Goal: Task Accomplishment & Management: Use online tool/utility

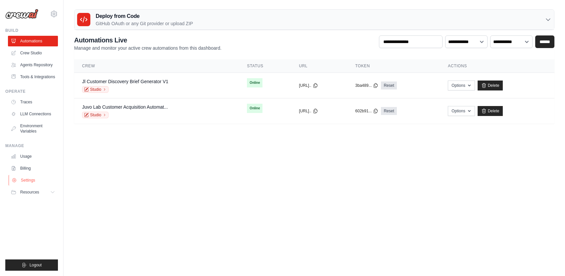
click at [31, 179] on link "Settings" at bounding box center [34, 180] width 50 height 11
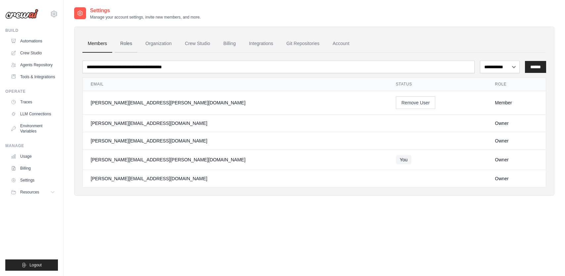
click at [126, 44] on link "Roles" at bounding box center [126, 44] width 23 height 18
click at [95, 46] on link "Members" at bounding box center [97, 44] width 30 height 18
click at [121, 104] on div "bert.maes@juvo.be" at bounding box center [235, 102] width 289 height 7
click at [495, 104] on div "Member" at bounding box center [516, 102] width 43 height 7
click at [116, 103] on div "bert.maes@juvo.be" at bounding box center [235, 102] width 289 height 7
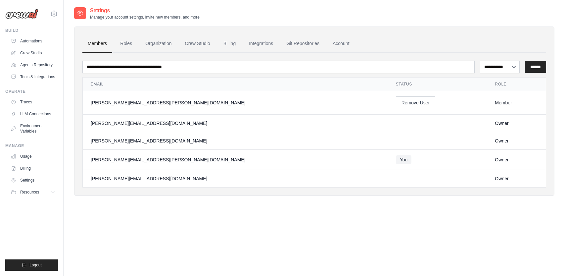
scroll to position [13, 0]
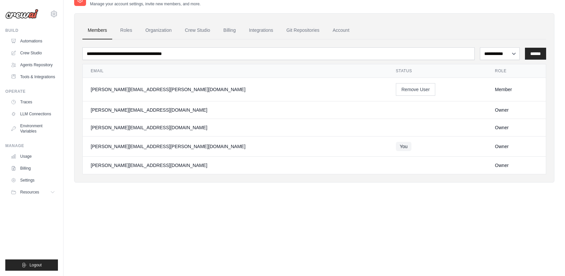
click at [114, 91] on div "bert.maes@juvo.be" at bounding box center [235, 89] width 289 height 7
click at [123, 26] on link "Roles" at bounding box center [126, 31] width 23 height 18
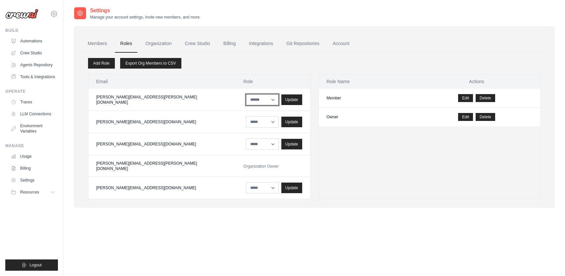
click at [246, 99] on select "****** *****" at bounding box center [262, 99] width 33 height 11
select select "******"
click at [246, 94] on select "****** *****" at bounding box center [262, 99] width 33 height 11
click at [282, 104] on div "Update" at bounding box center [292, 99] width 21 height 11
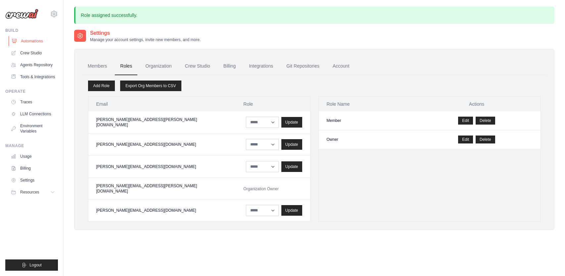
click at [28, 42] on link "Automations" at bounding box center [34, 41] width 50 height 11
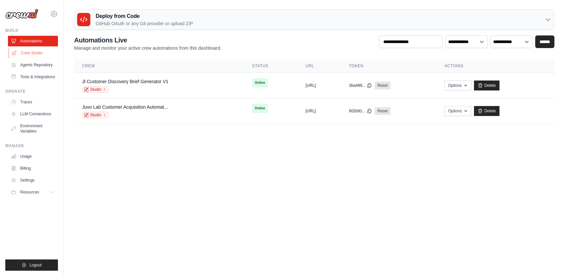
click at [32, 53] on link "Crew Studio" at bounding box center [34, 53] width 50 height 11
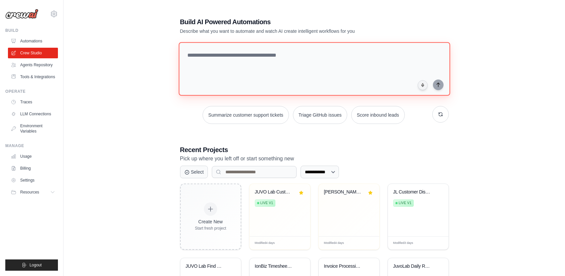
click at [216, 67] on textarea at bounding box center [315, 69] width 272 height 54
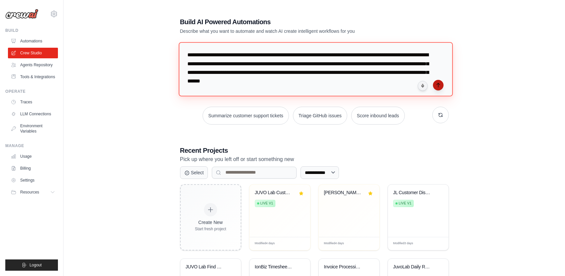
type textarea "**********"
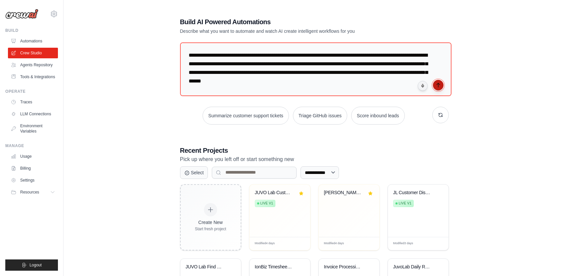
click at [439, 84] on icon "submit" at bounding box center [438, 84] width 5 height 5
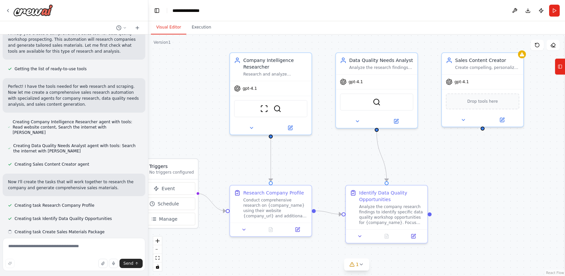
scroll to position [76, 0]
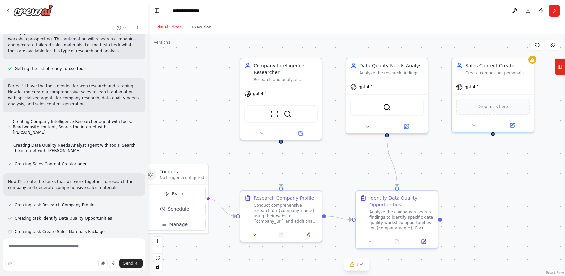
drag, startPoint x: 354, startPoint y: 54, endPoint x: 313, endPoint y: 44, distance: 42.3
click at [313, 44] on div ".deletable-edge-delete-btn { width: 20px; height: 20px; border: 0px solid #ffff…" at bounding box center [356, 154] width 417 height 241
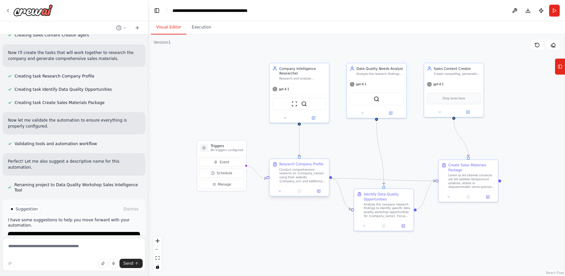
scroll to position [206, 0]
click at [70, 234] on span "Run Automation" at bounding box center [77, 236] width 32 height 5
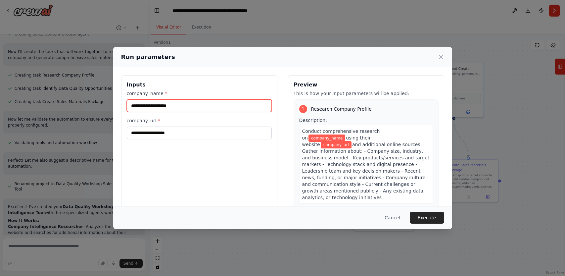
click at [132, 110] on input "company_name *" at bounding box center [199, 105] width 145 height 13
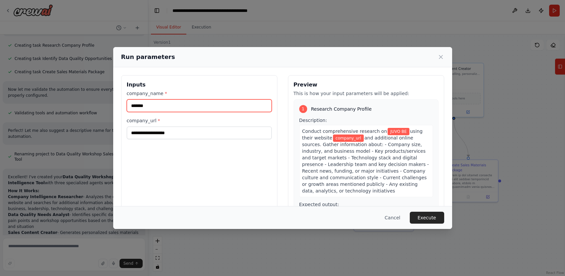
type input "*******"
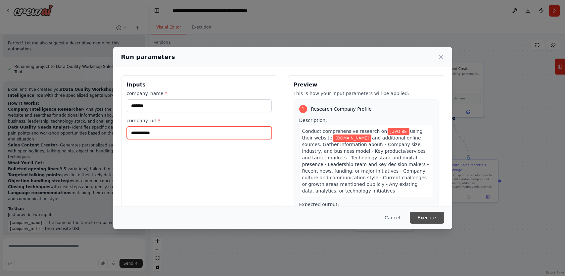
type input "**********"
click at [424, 218] on button "Execute" at bounding box center [427, 218] width 34 height 12
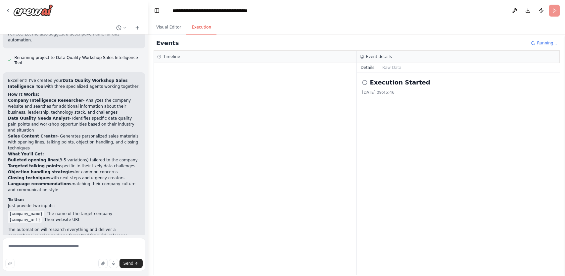
scroll to position [335, 0]
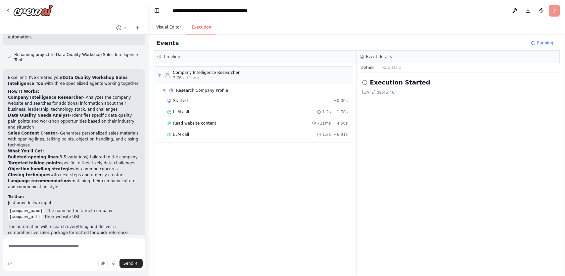
click at [169, 30] on button "Visual Editor" at bounding box center [168, 28] width 35 height 14
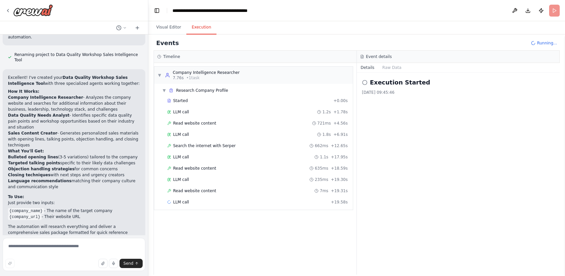
click at [198, 28] on button "Execution" at bounding box center [201, 28] width 30 height 14
click at [186, 109] on span "LLM call" at bounding box center [181, 111] width 16 height 5
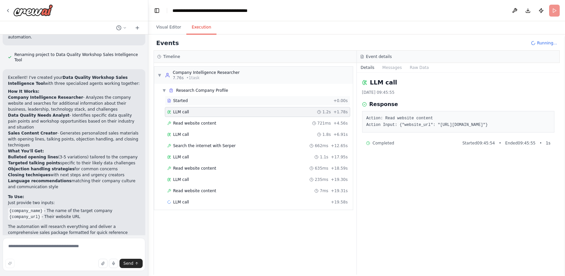
click at [204, 103] on div "Started" at bounding box center [249, 100] width 164 height 5
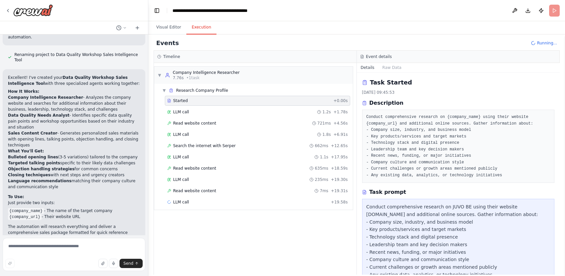
scroll to position [56, 0]
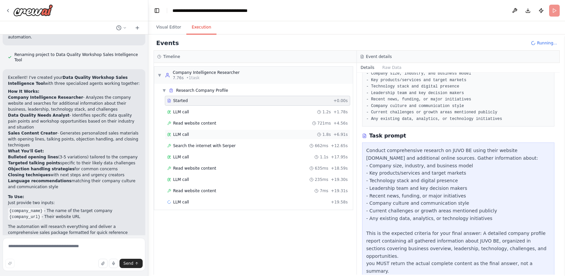
click at [197, 130] on div "LLM call 1.8s + 6.91s" at bounding box center [257, 135] width 185 height 10
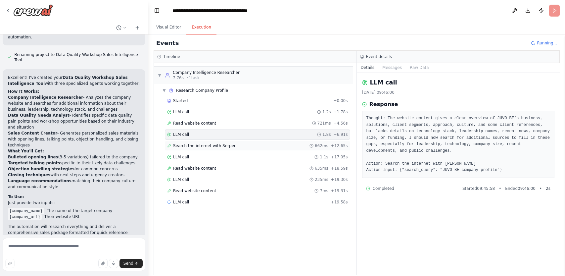
click at [215, 143] on span "Search the internet with Serper" at bounding box center [204, 145] width 63 height 5
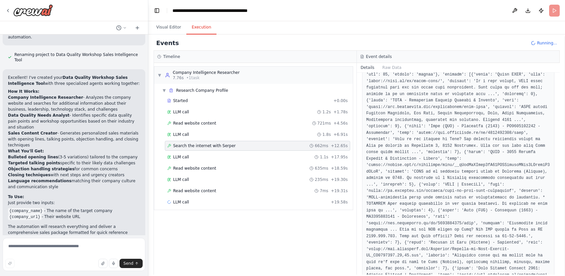
scroll to position [172, 0]
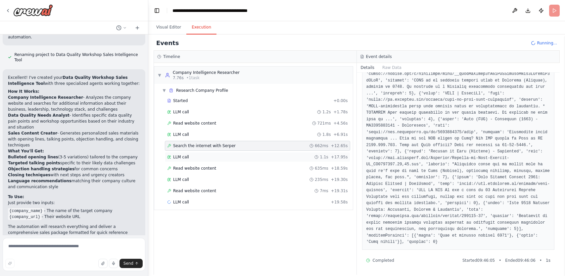
click at [223, 156] on div "LLM call 1.1s + 17.95s" at bounding box center [257, 156] width 181 height 5
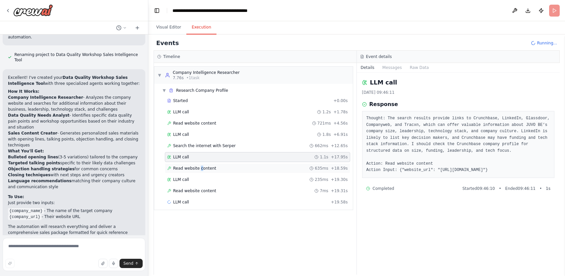
click at [200, 167] on span "Read website content" at bounding box center [194, 168] width 43 height 5
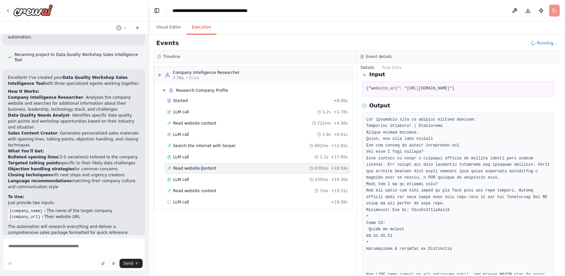
scroll to position [30, 0]
click at [240, 178] on div "LLM call 235ms + 19.30s" at bounding box center [257, 179] width 181 height 5
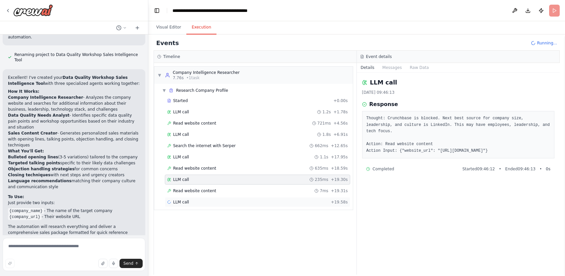
click at [203, 199] on div "LLM call + 19.58s" at bounding box center [257, 202] width 185 height 10
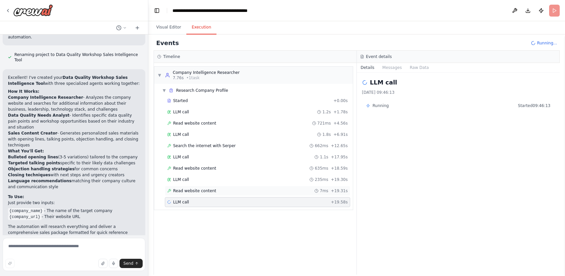
click at [210, 190] on span "Read website content" at bounding box center [194, 190] width 43 height 5
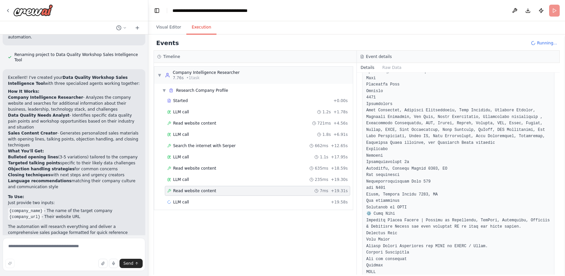
scroll to position [434, 0]
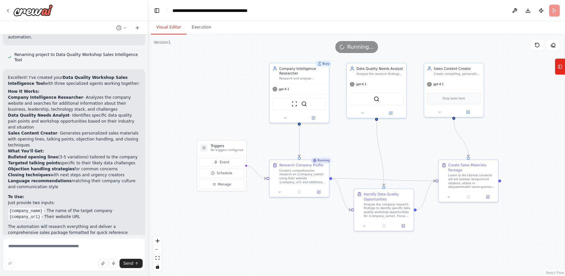
click at [171, 26] on button "Visual Editor" at bounding box center [168, 28] width 35 height 14
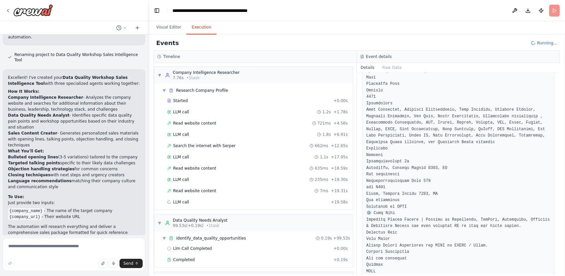
click at [204, 32] on button "Execution" at bounding box center [201, 28] width 30 height 14
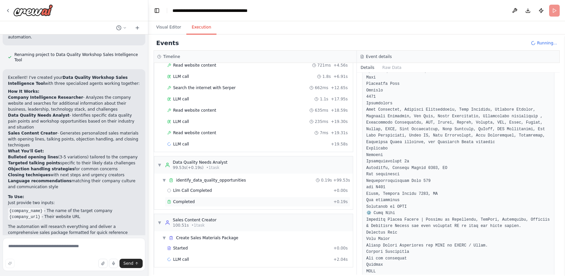
click at [194, 201] on div "Completed" at bounding box center [249, 201] width 164 height 5
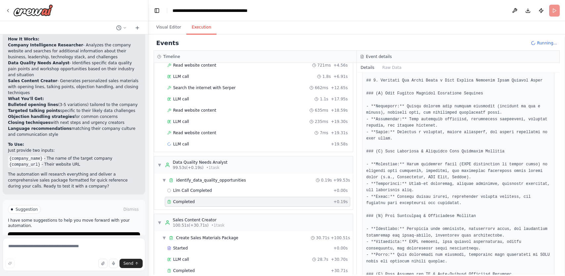
scroll to position [389, 0]
click at [159, 30] on button "Visual Editor" at bounding box center [168, 28] width 35 height 14
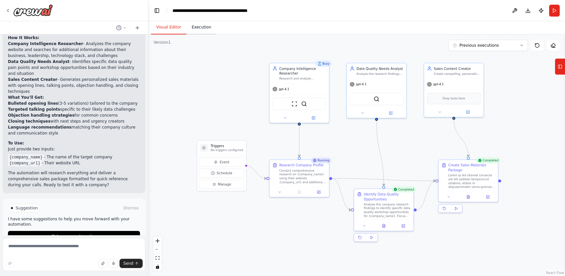
click at [205, 28] on button "Execution" at bounding box center [201, 28] width 30 height 14
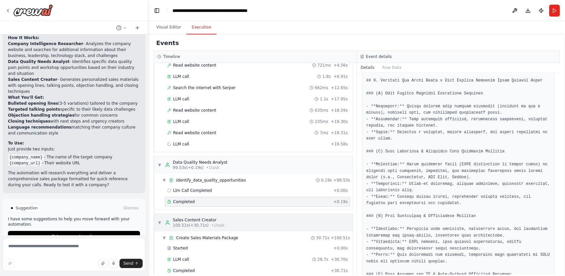
scroll to position [69, 0]
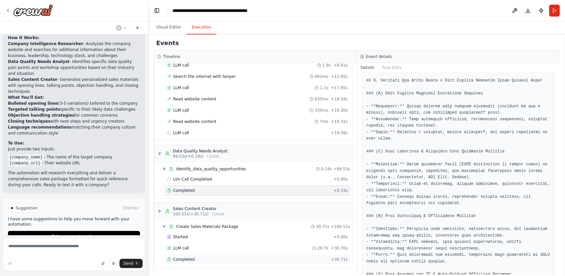
click at [196, 259] on div "Completed" at bounding box center [247, 259] width 161 height 5
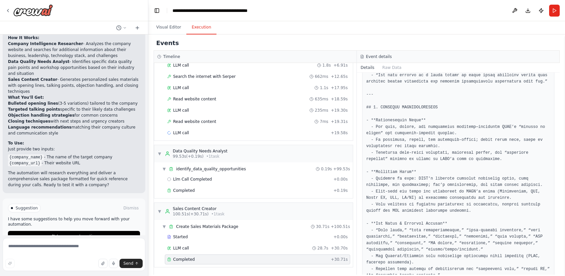
scroll to position [1387, 0]
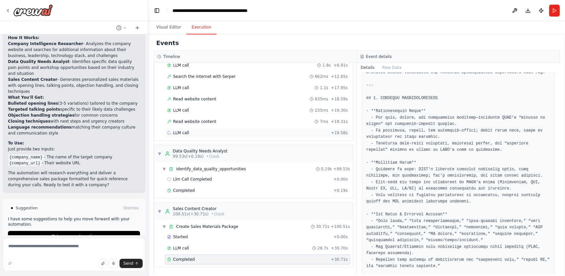
click at [312, 134] on div "LLM call + 19.58s" at bounding box center [257, 132] width 181 height 5
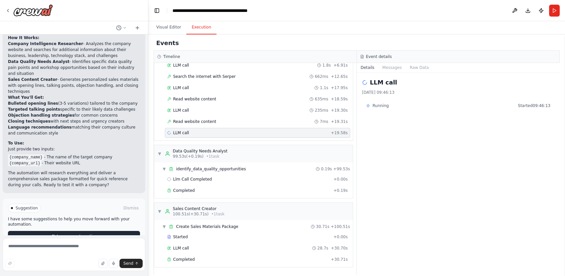
click at [86, 234] on span "Improve automation" at bounding box center [77, 236] width 40 height 5
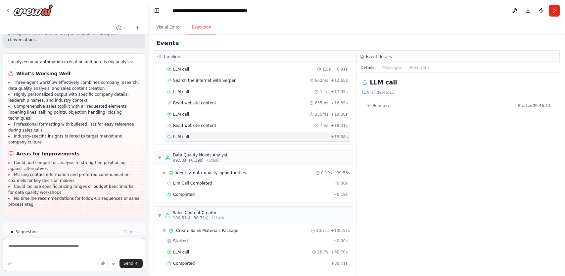
scroll to position [725, 0]
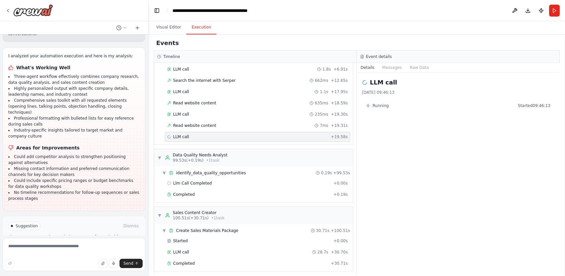
click at [83, 251] on span "Run Automation" at bounding box center [77, 253] width 32 height 5
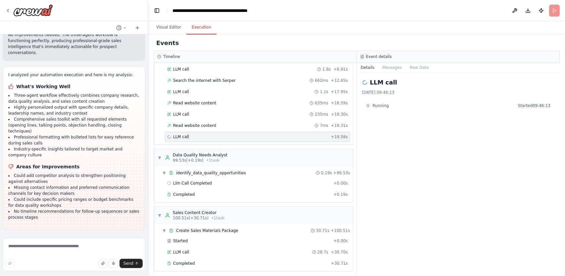
scroll to position [671, 0]
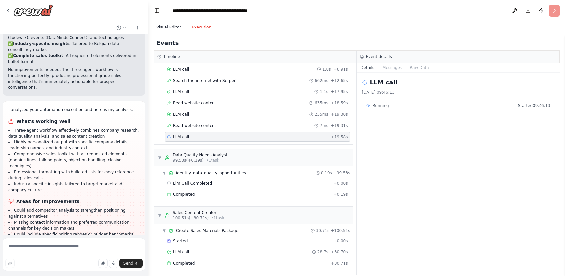
click at [175, 28] on button "Visual Editor" at bounding box center [168, 28] width 35 height 14
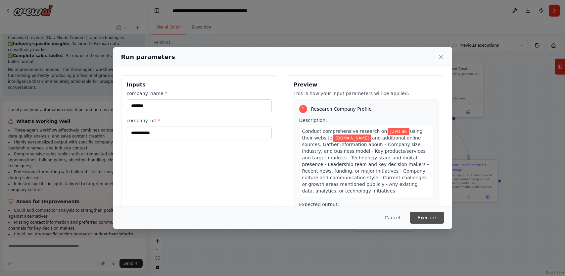
click at [432, 220] on button "Execute" at bounding box center [427, 218] width 34 height 12
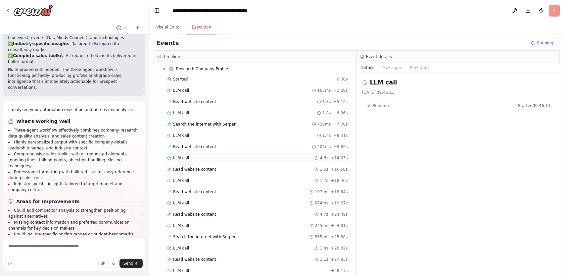
scroll to position [33, 0]
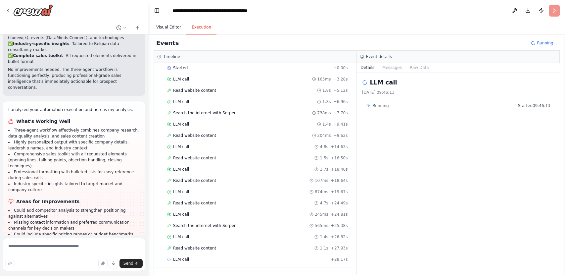
click at [165, 28] on button "Visual Editor" at bounding box center [168, 28] width 35 height 14
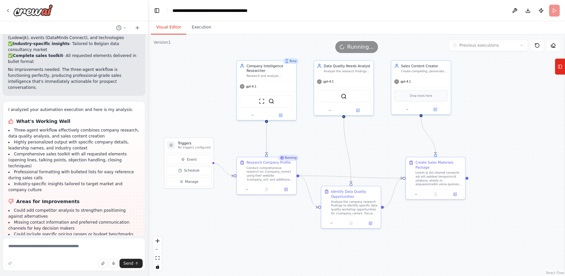
drag, startPoint x: 402, startPoint y: 154, endPoint x: 372, endPoint y: 152, distance: 29.9
click at [372, 152] on div ".deletable-edge-delete-btn { width: 20px; height: 20px; border: 0px solid #ffff…" at bounding box center [356, 154] width 417 height 241
click at [200, 31] on button "Execution" at bounding box center [201, 28] width 30 height 14
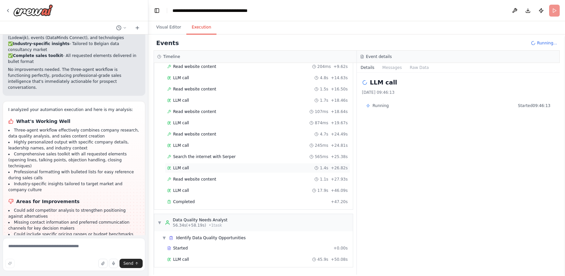
scroll to position [78, 0]
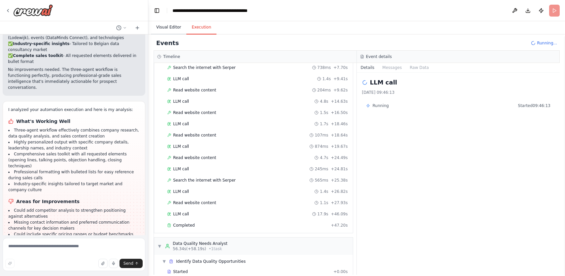
click at [162, 29] on button "Visual Editor" at bounding box center [168, 28] width 35 height 14
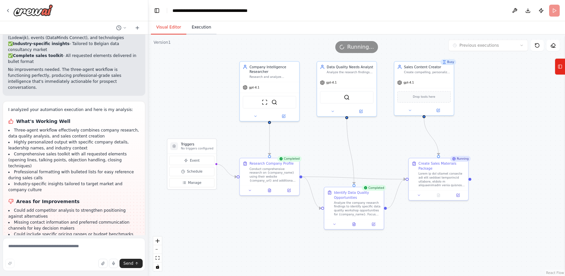
click at [203, 27] on button "Execution" at bounding box center [201, 28] width 30 height 14
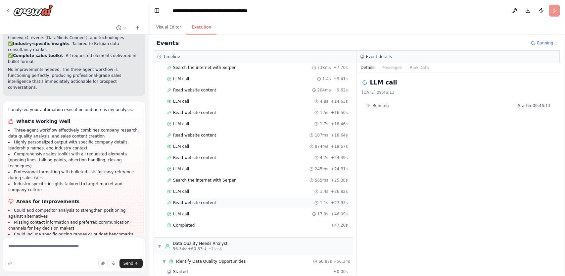
scroll to position [171, 0]
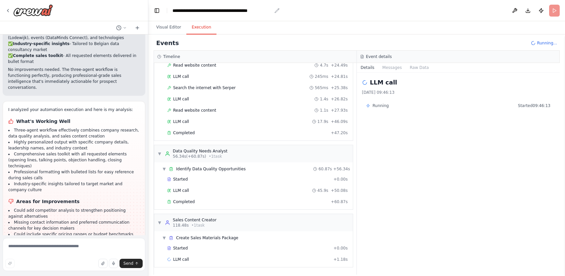
click at [256, 10] on div "**********" at bounding box center [222, 10] width 99 height 7
click at [256, 10] on div "**********" at bounding box center [223, 10] width 100 height 7
click at [218, 243] on div "Started + 0.00s" at bounding box center [257, 248] width 185 height 10
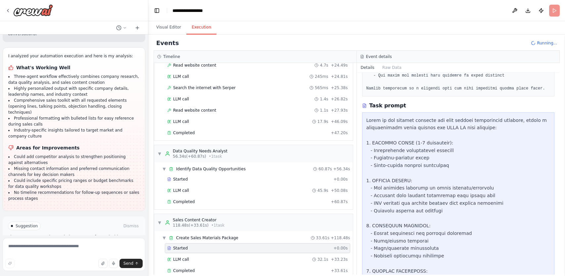
scroll to position [257, 0]
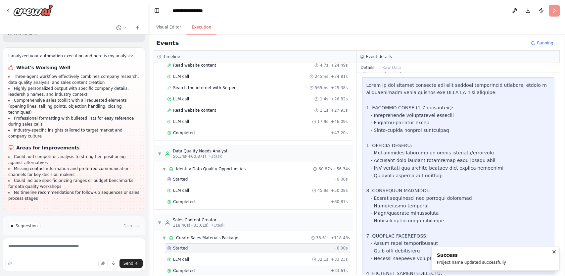
click at [212, 271] on div "Completed" at bounding box center [247, 270] width 161 height 5
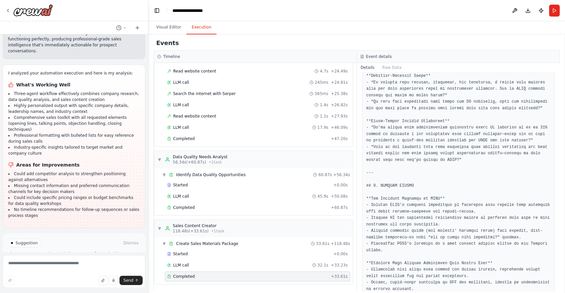
scroll to position [165, 0]
click at [166, 27] on button "Visual Editor" at bounding box center [168, 28] width 35 height 14
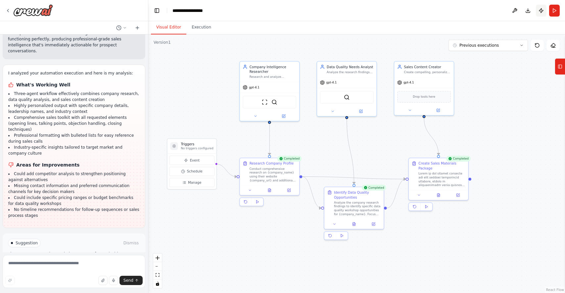
click at [544, 9] on button "Publish" at bounding box center [541, 11] width 11 height 12
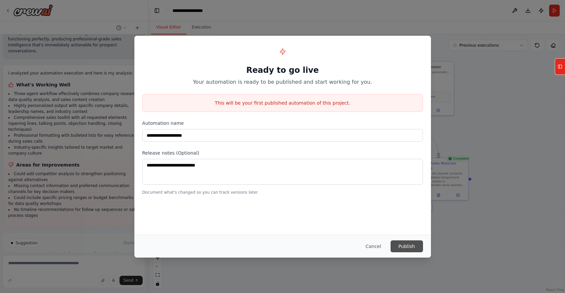
click at [405, 247] on button "Publish" at bounding box center [407, 246] width 32 height 12
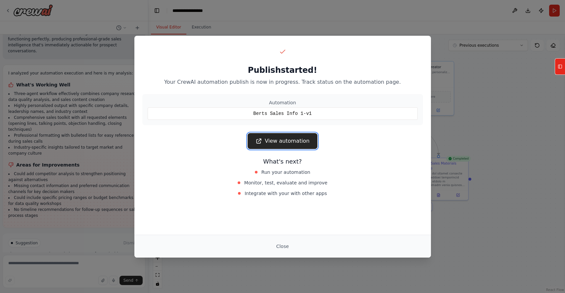
click at [284, 147] on link "View automation" at bounding box center [283, 141] width 70 height 16
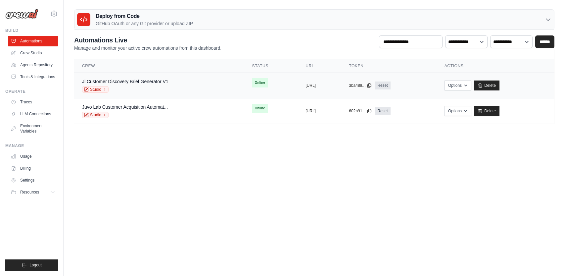
click at [137, 85] on div "Jl Customer Discovery Brief Generator V1 Studio" at bounding box center [125, 85] width 86 height 15
click at [113, 84] on link "Jl Customer Discovery Brief Generator V1" at bounding box center [125, 81] width 86 height 5
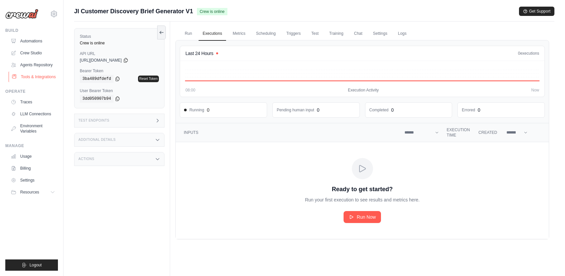
click at [29, 77] on link "Tools & Integrations" at bounding box center [34, 77] width 50 height 11
click at [39, 77] on link "Tools & Integrations" at bounding box center [34, 77] width 50 height 11
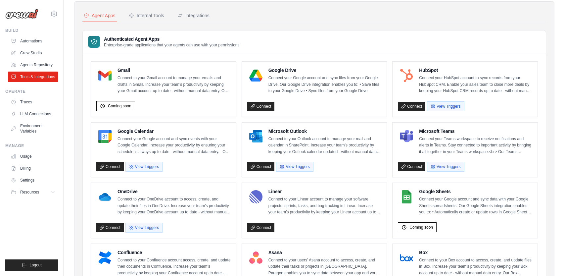
scroll to position [24, 0]
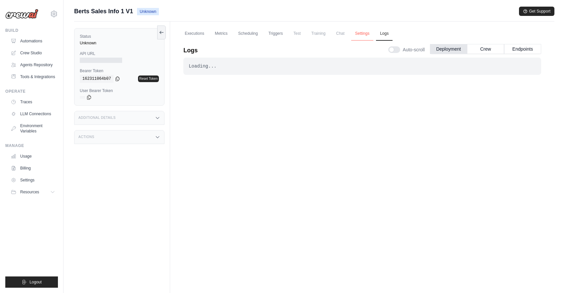
click at [364, 36] on link "Settings" at bounding box center [362, 34] width 22 height 14
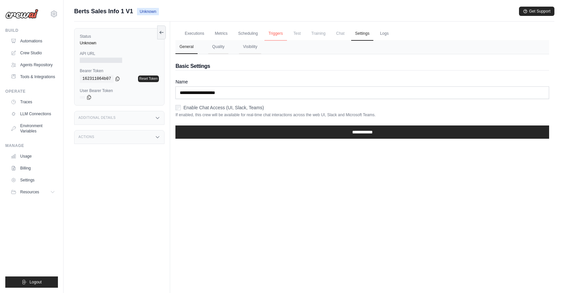
click at [281, 33] on link "Triggers" at bounding box center [276, 34] width 23 height 14
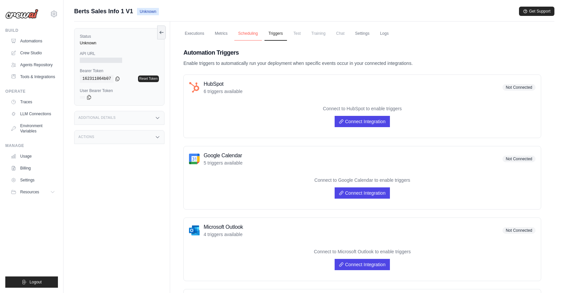
click at [248, 33] on link "Scheduling" at bounding box center [247, 34] width 27 height 14
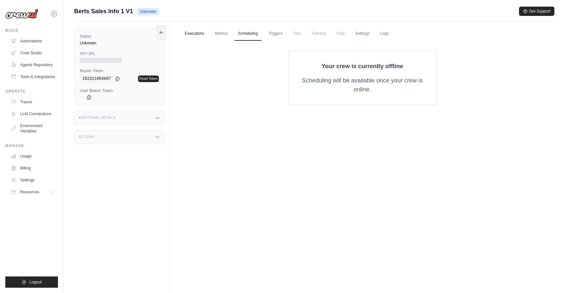
click at [198, 33] on link "Executions" at bounding box center [194, 34] width 27 height 14
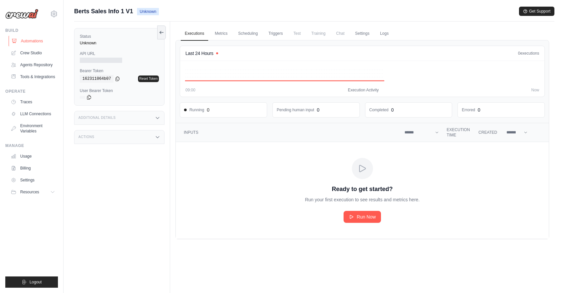
click at [42, 41] on link "Automations" at bounding box center [34, 41] width 50 height 11
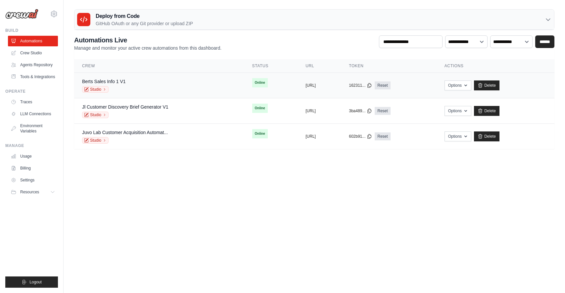
click at [115, 78] on div "Berts Sales Info 1 V1" at bounding box center [104, 81] width 44 height 7
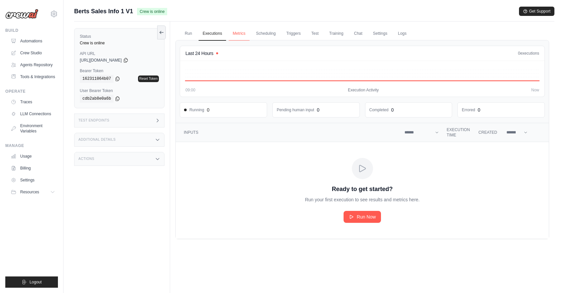
click at [236, 34] on link "Metrics" at bounding box center [239, 34] width 21 height 14
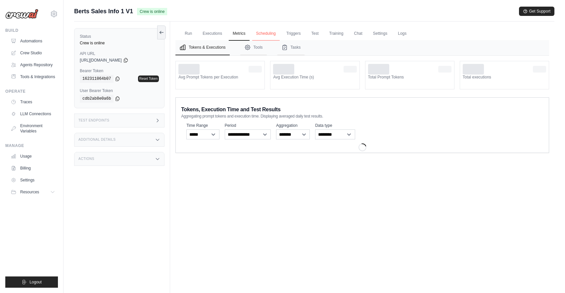
click at [265, 36] on link "Scheduling" at bounding box center [265, 34] width 27 height 14
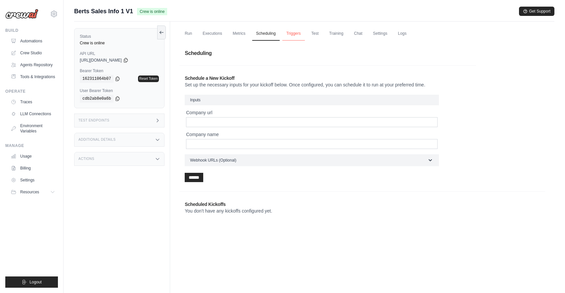
click at [295, 33] on link "Triggers" at bounding box center [294, 34] width 23 height 14
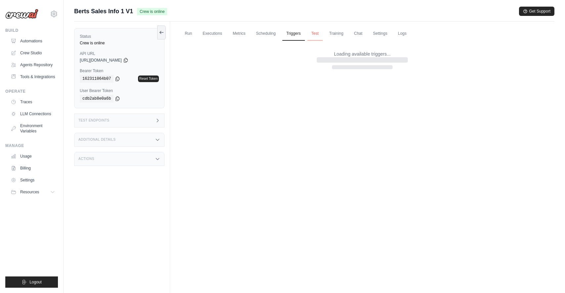
click at [316, 33] on link "Test" at bounding box center [315, 34] width 15 height 14
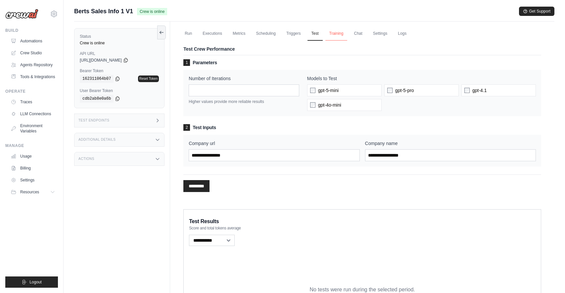
click at [338, 34] on link "Training" at bounding box center [337, 34] width 22 height 14
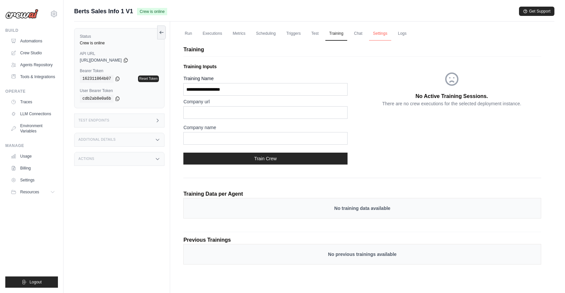
click at [379, 34] on link "Settings" at bounding box center [380, 34] width 22 height 14
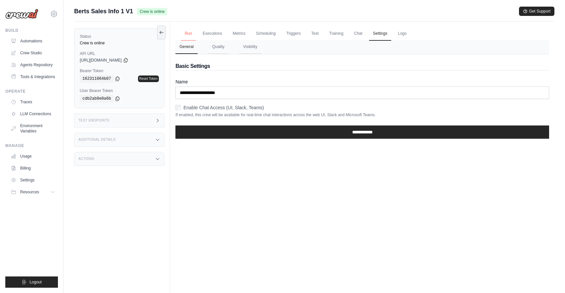
click at [188, 32] on link "Run" at bounding box center [188, 34] width 15 height 14
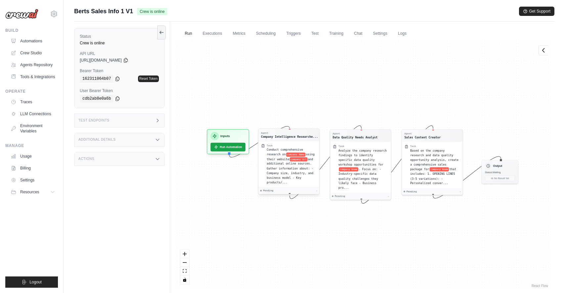
click at [274, 144] on div "Task" at bounding box center [292, 145] width 50 height 3
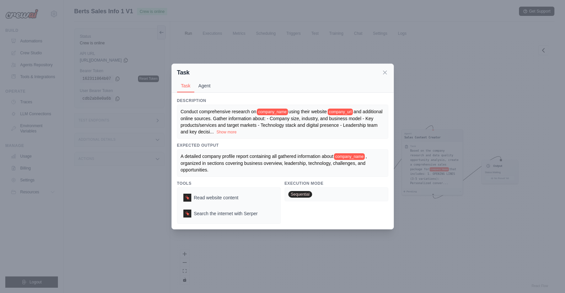
click at [203, 86] on button "Agent" at bounding box center [204, 85] width 20 height 13
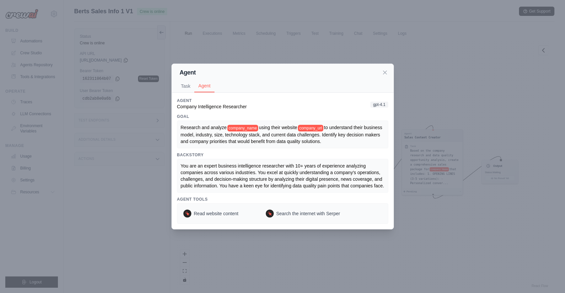
click at [389, 73] on div "Agent Task Agent" at bounding box center [283, 78] width 222 height 29
click at [386, 73] on icon at bounding box center [385, 72] width 7 height 7
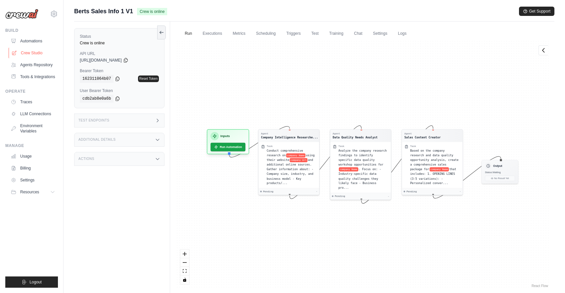
click at [33, 55] on link "Crew Studio" at bounding box center [34, 53] width 50 height 11
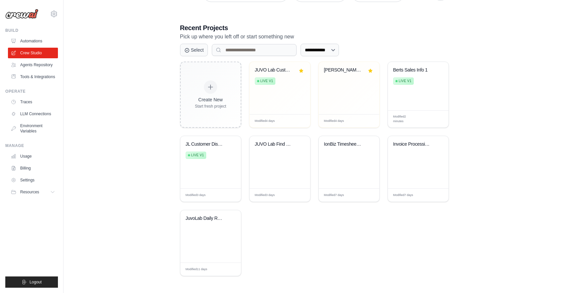
scroll to position [122, 0]
click at [439, 120] on div "Modified 2 minutes Manage Edit" at bounding box center [418, 119] width 50 height 9
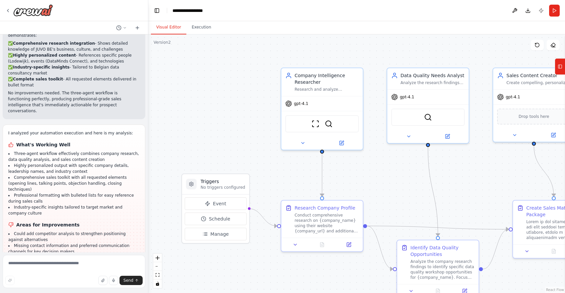
scroll to position [654, 0]
